Goal: Task Accomplishment & Management: Use online tool/utility

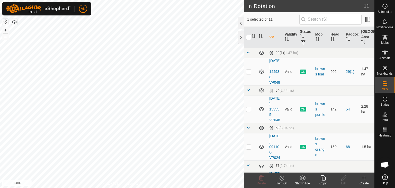
checkbox input "true"
checkbox input "false"
click at [259, 180] on icon at bounding box center [261, 178] width 6 height 6
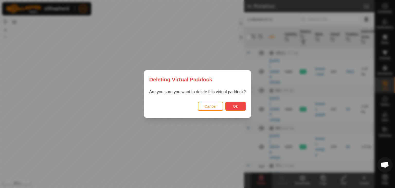
click at [232, 108] on button "Ok" at bounding box center [235, 106] width 21 height 9
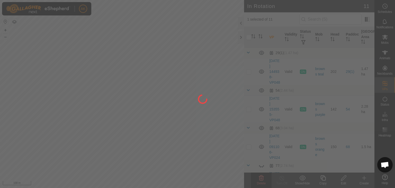
checkbox input "false"
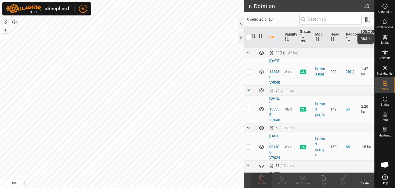
click at [385, 37] on icon at bounding box center [385, 37] width 6 height 5
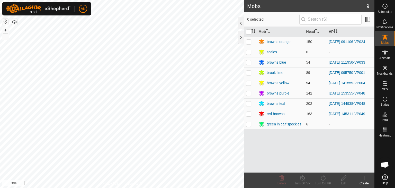
click at [248, 83] on p-checkbox at bounding box center [248, 83] width 5 height 4
checkbox input "true"
click at [322, 179] on icon at bounding box center [323, 177] width 5 height 5
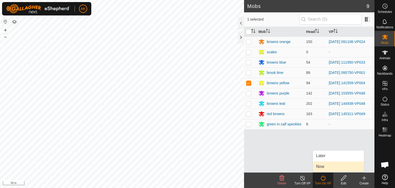
click at [320, 166] on link "Now" at bounding box center [338, 166] width 51 height 10
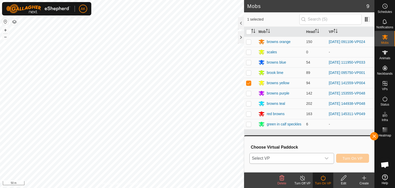
click at [265, 157] on span "Select VP" at bounding box center [286, 158] width 72 height 10
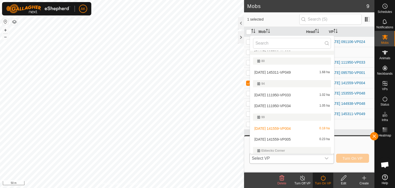
scroll to position [99, 0]
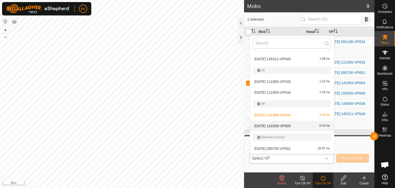
click at [276, 125] on li "2025-09-27 141559-VP005 0.23 ha" at bounding box center [292, 126] width 84 height 10
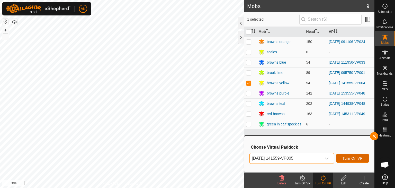
click at [347, 157] on span "Turn On VP" at bounding box center [353, 158] width 20 height 4
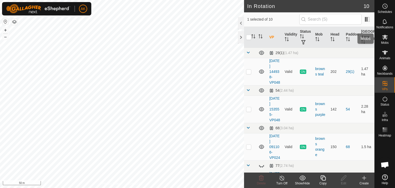
click at [384, 34] on es-mob-svg-icon at bounding box center [384, 37] width 9 height 8
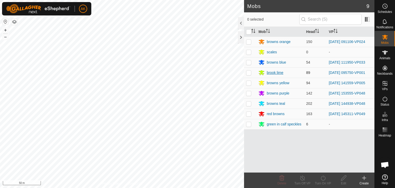
click at [247, 61] on p-checkbox at bounding box center [248, 62] width 5 height 4
checkbox input "true"
click at [323, 178] on icon at bounding box center [323, 178] width 6 height 6
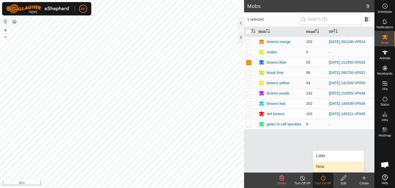
click at [323, 170] on link "Now" at bounding box center [338, 166] width 51 height 10
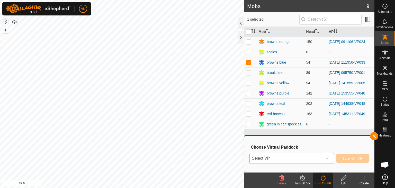
click at [321, 158] on span "Select VP" at bounding box center [286, 158] width 72 height 10
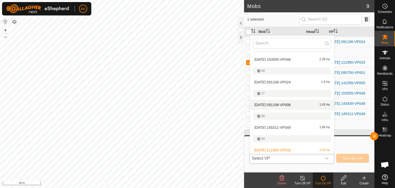
scroll to position [61, 0]
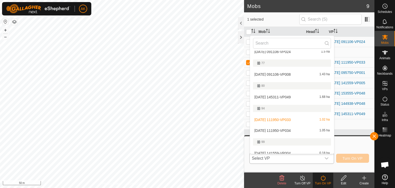
click at [281, 129] on li "2025-08-27 111950-VP034 1.05 ha" at bounding box center [292, 130] width 84 height 10
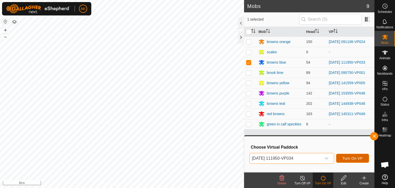
click at [355, 157] on span "Turn On VP" at bounding box center [353, 158] width 20 height 4
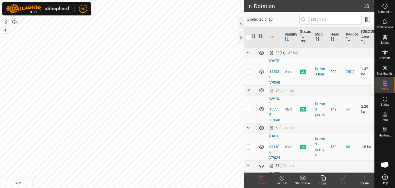
click at [322, 178] on icon at bounding box center [323, 178] width 6 height 6
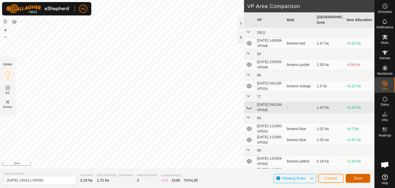
click at [351, 179] on button "Save" at bounding box center [358, 178] width 25 height 9
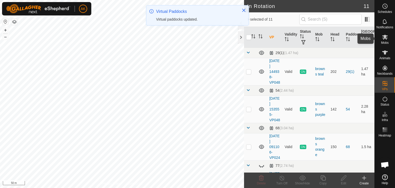
click at [386, 36] on icon at bounding box center [385, 37] width 6 height 5
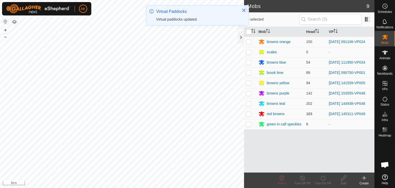
click at [249, 114] on p-checkbox at bounding box center [248, 114] width 5 height 4
checkbox input "true"
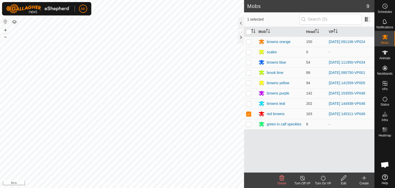
click at [324, 177] on icon at bounding box center [323, 178] width 6 height 6
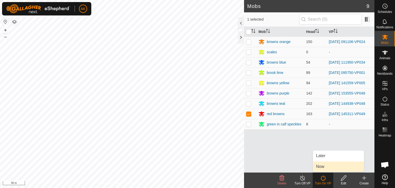
click at [325, 167] on link "Now" at bounding box center [338, 166] width 51 height 10
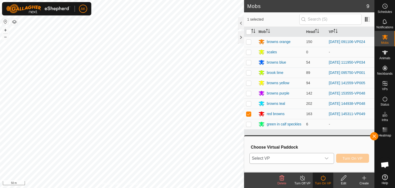
click at [315, 159] on span "Select VP" at bounding box center [286, 158] width 72 height 10
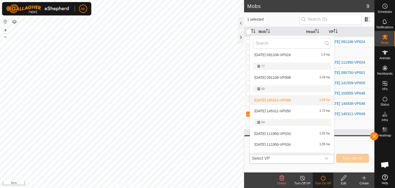
scroll to position [61, 0]
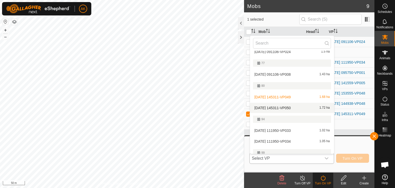
click at [284, 107] on li "[DATE] 145311-VP050 1.72 ha" at bounding box center [292, 108] width 84 height 10
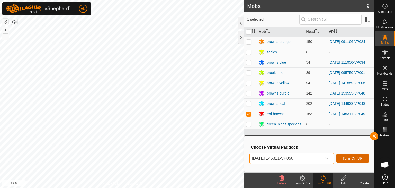
click at [358, 160] on button "Turn On VP" at bounding box center [352, 158] width 33 height 9
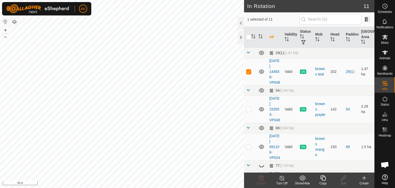
click at [322, 177] on icon at bounding box center [323, 178] width 6 height 6
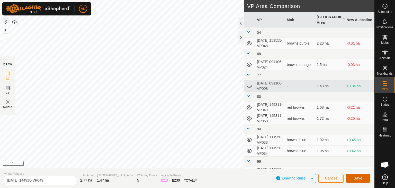
click at [359, 179] on span "Save" at bounding box center [358, 178] width 9 height 4
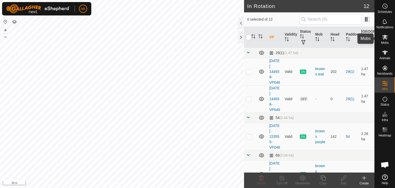
click at [383, 36] on icon at bounding box center [385, 37] width 6 height 5
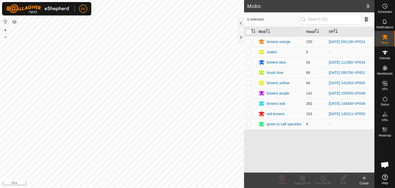
click at [248, 104] on p-checkbox at bounding box center [248, 103] width 5 height 4
checkbox input "true"
click at [323, 178] on icon at bounding box center [323, 178] width 6 height 6
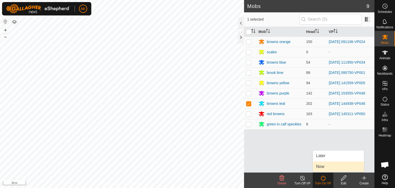
click at [325, 168] on link "Now" at bounding box center [338, 166] width 51 height 10
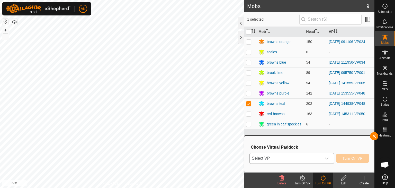
click at [325, 161] on div "dropdown trigger" at bounding box center [327, 158] width 10 height 10
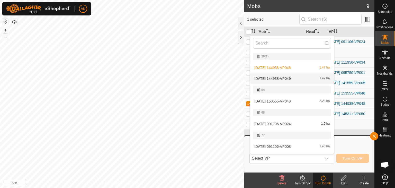
click at [284, 77] on li "[DATE] 144938-VP049 1.47 ha" at bounding box center [292, 78] width 84 height 10
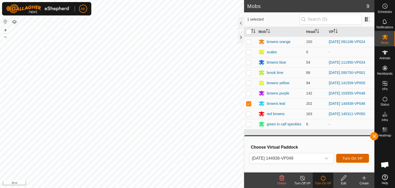
click at [352, 158] on span "Turn On VP" at bounding box center [353, 158] width 20 height 4
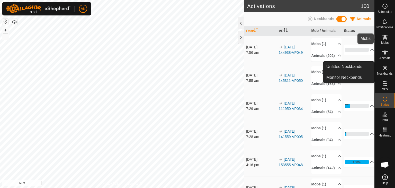
click at [385, 39] on icon at bounding box center [385, 37] width 6 height 6
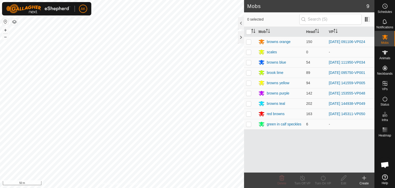
click at [248, 42] on p-checkbox at bounding box center [248, 42] width 5 height 4
click at [249, 40] on p-checkbox at bounding box center [248, 42] width 5 height 4
checkbox input "false"
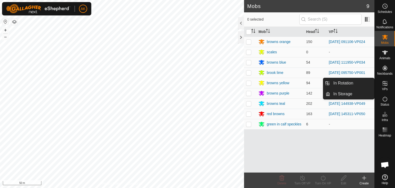
click at [385, 87] on span "VPs" at bounding box center [385, 88] width 6 height 3
click at [358, 83] on link "In Rotation" at bounding box center [352, 83] width 44 height 10
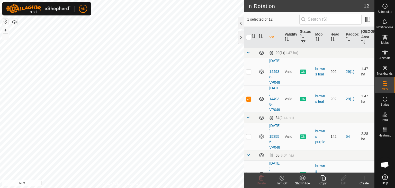
click at [324, 179] on icon at bounding box center [323, 178] width 6 height 6
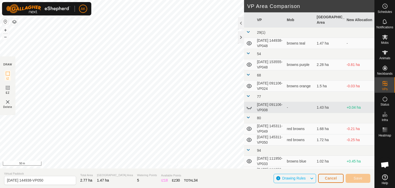
click at [334, 177] on span "Cancel" at bounding box center [331, 178] width 12 height 4
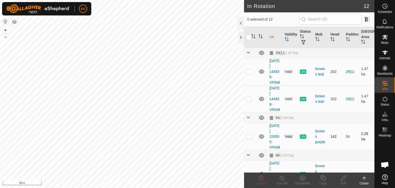
checkbox input "true"
click at [322, 179] on icon at bounding box center [323, 177] width 5 height 5
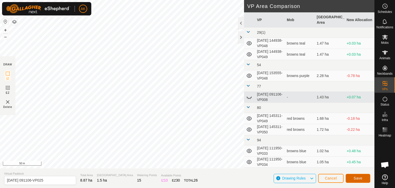
click at [361, 180] on span "Save" at bounding box center [358, 178] width 9 height 4
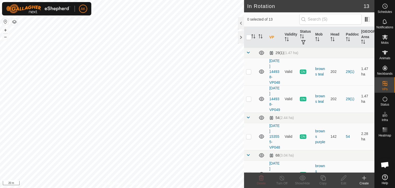
checkbox input "true"
click at [325, 177] on icon at bounding box center [323, 177] width 5 height 5
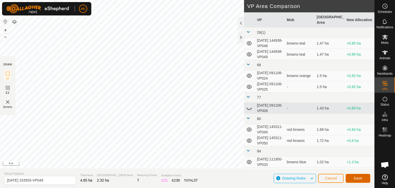
click at [355, 180] on button "Save" at bounding box center [358, 178] width 25 height 9
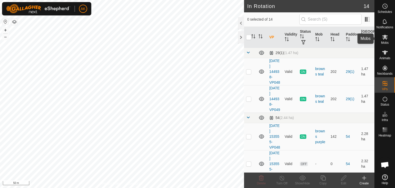
click at [386, 41] on span "Mobs" at bounding box center [384, 42] width 7 height 3
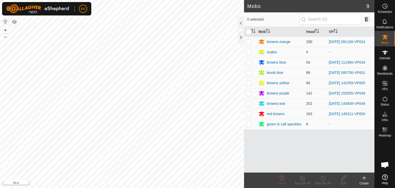
click at [247, 40] on p-checkbox at bounding box center [248, 42] width 5 height 4
checkbox input "true"
click at [322, 179] on icon at bounding box center [323, 178] width 6 height 6
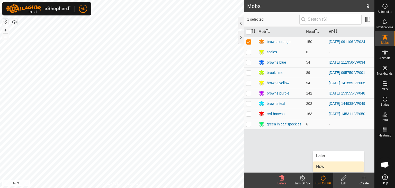
click at [321, 168] on link "Now" at bounding box center [338, 166] width 51 height 10
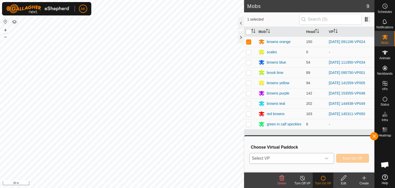
click at [319, 161] on span "Select VP" at bounding box center [286, 158] width 72 height 10
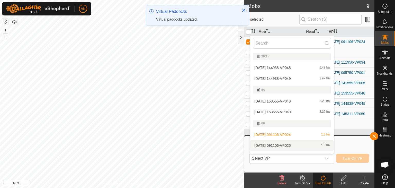
click at [288, 144] on li "[DATE] 091106-VP025 1.5 ha" at bounding box center [292, 145] width 84 height 10
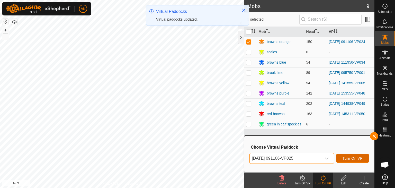
click at [352, 159] on span "Turn On VP" at bounding box center [353, 158] width 20 height 4
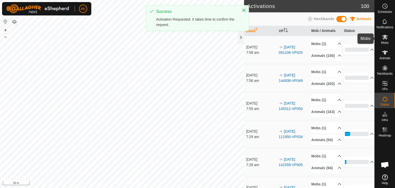
click at [383, 39] on icon at bounding box center [385, 37] width 6 height 6
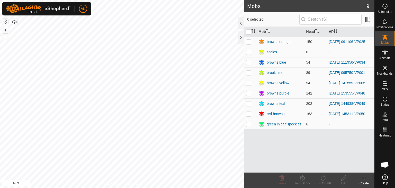
click at [249, 93] on p-checkbox at bounding box center [248, 93] width 5 height 4
checkbox input "true"
click at [321, 176] on icon at bounding box center [323, 178] width 6 height 6
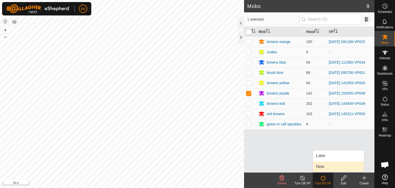
click at [321, 167] on link "Now" at bounding box center [338, 166] width 51 height 10
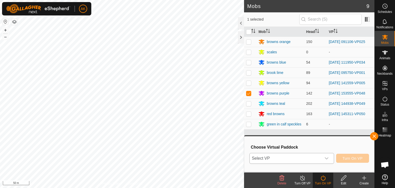
click at [293, 157] on span "Select VP" at bounding box center [286, 158] width 72 height 10
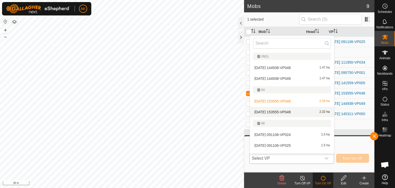
click at [291, 109] on li "[DATE] 153555-VP049 2.32 ha" at bounding box center [292, 112] width 84 height 10
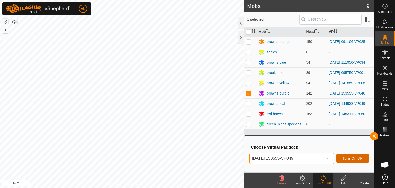
click at [351, 157] on span "Turn On VP" at bounding box center [353, 158] width 20 height 4
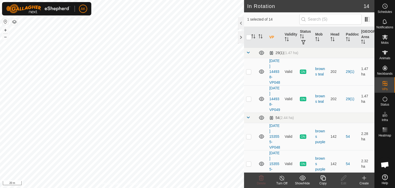
click at [318, 177] on copy-svg-icon at bounding box center [323, 178] width 21 height 6
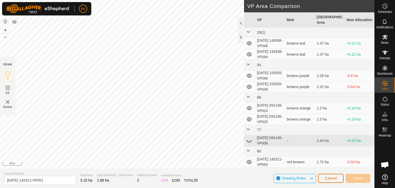
click at [330, 178] on span "Cancel" at bounding box center [331, 178] width 12 height 4
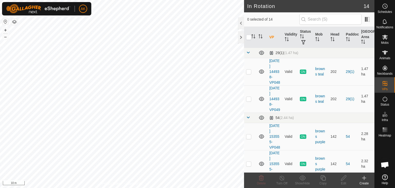
checkbox input "true"
click at [324, 178] on icon at bounding box center [323, 178] width 6 height 6
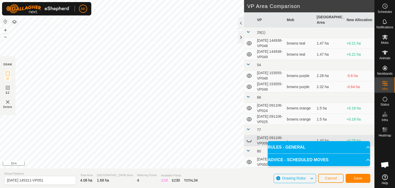
click at [249, 108] on div "Privacy Policy Contact Us Type: Inclusion Zone undefined Animal + – ⇧ i 10 m DR…" at bounding box center [187, 94] width 375 height 188
click at [358, 176] on span "Save" at bounding box center [358, 178] width 9 height 4
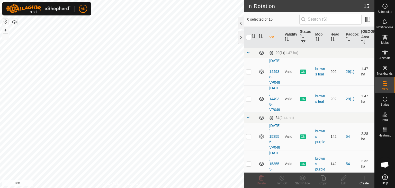
checkbox input "true"
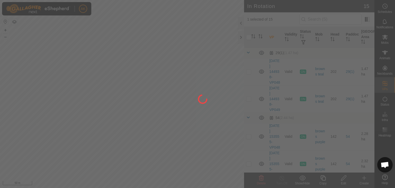
drag, startPoint x: 185, startPoint y: 136, endPoint x: 184, endPoint y: 105, distance: 31.4
click at [184, 107] on div at bounding box center [197, 94] width 395 height 188
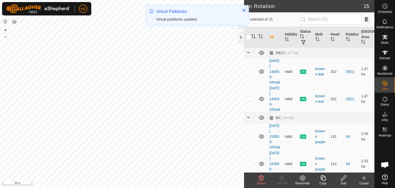
click at [261, 177] on icon at bounding box center [261, 177] width 5 height 5
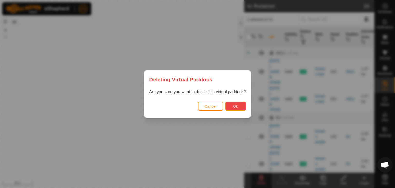
click at [235, 105] on span "Ok" at bounding box center [235, 106] width 5 height 4
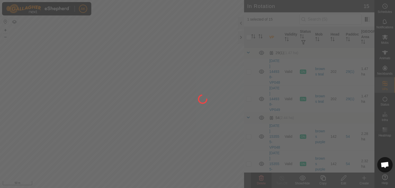
checkbox input "false"
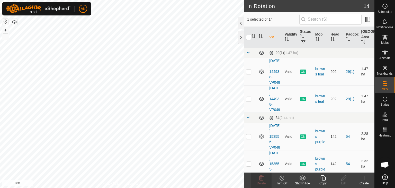
checkbox input "false"
checkbox input "true"
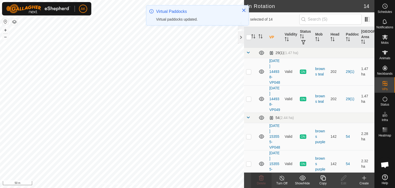
click at [324, 177] on icon at bounding box center [323, 178] width 6 height 6
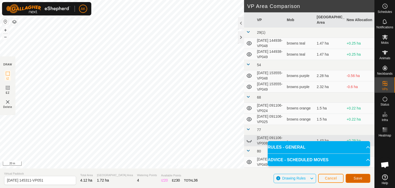
click at [355, 177] on span "Save" at bounding box center [358, 178] width 9 height 4
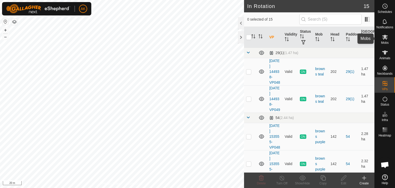
click at [385, 39] on icon at bounding box center [385, 37] width 6 height 6
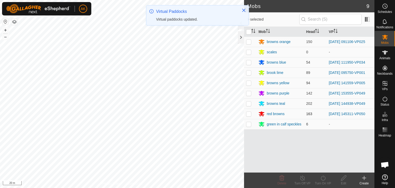
click at [250, 114] on p-checkbox at bounding box center [248, 114] width 5 height 4
checkbox input "true"
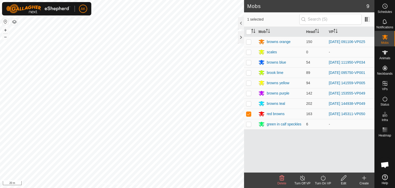
click at [324, 179] on icon at bounding box center [323, 178] width 6 height 6
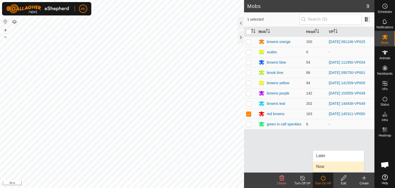
click at [325, 164] on link "Now" at bounding box center [338, 166] width 51 height 10
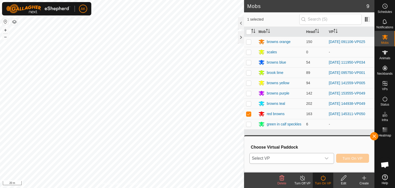
click at [306, 158] on span "Select VP" at bounding box center [286, 158] width 72 height 10
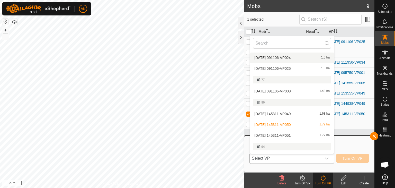
scroll to position [77, 0]
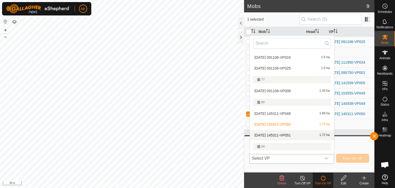
click at [282, 134] on li "[DATE] 145311-VP051 1.72 ha" at bounding box center [292, 135] width 84 height 10
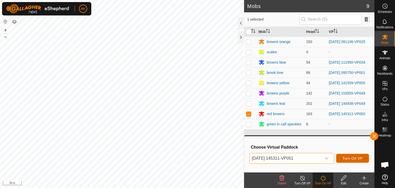
click at [356, 157] on span "Turn On VP" at bounding box center [353, 158] width 20 height 4
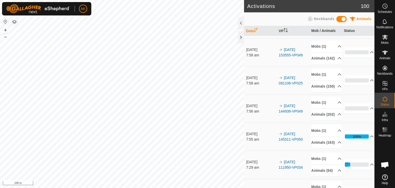
scroll to position [51, 0]
